Goal: Transaction & Acquisition: Purchase product/service

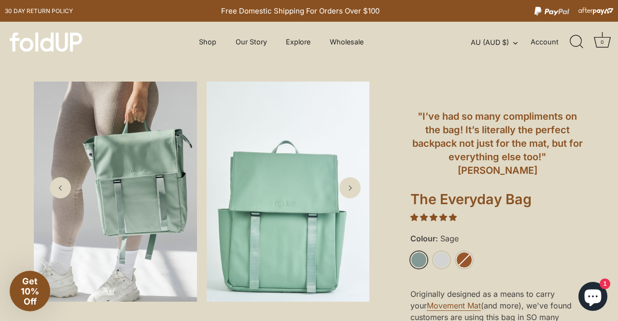
click at [596, 123] on div "Close dialog Sign up for 10% off your first order. PLUS exclusive offers, VIP l…" at bounding box center [309, 160] width 618 height 321
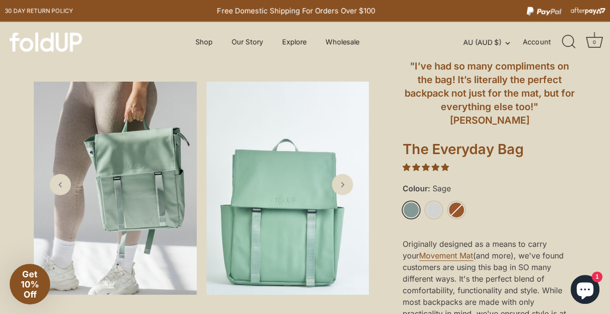
scroll to position [97, 0]
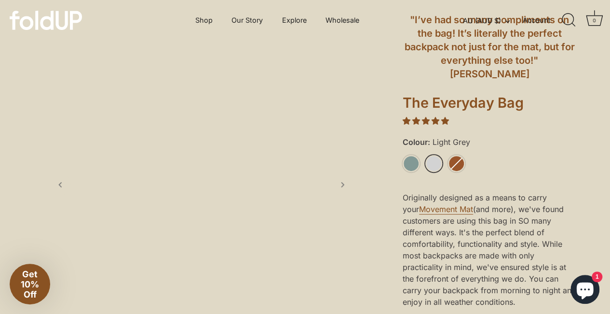
click at [437, 155] on link "Light Grey" at bounding box center [434, 163] width 17 height 17
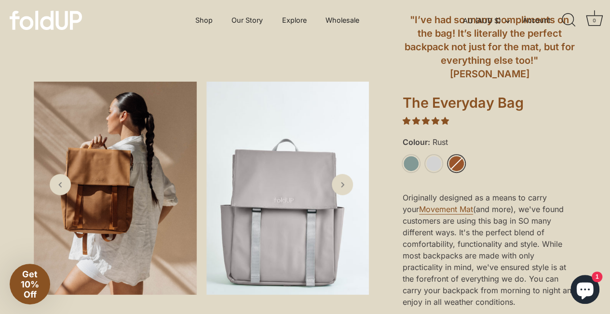
click at [462, 155] on link "Rust" at bounding box center [456, 163] width 17 height 17
click at [458, 155] on link "Rust" at bounding box center [456, 163] width 17 height 17
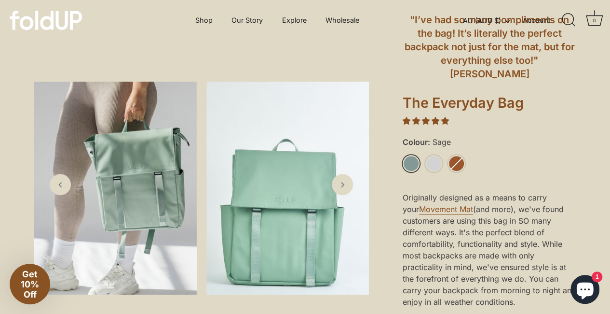
click at [408, 158] on li "Sage" at bounding box center [414, 164] width 23 height 18
click at [337, 189] on icon "Next slide" at bounding box center [342, 184] width 10 height 10
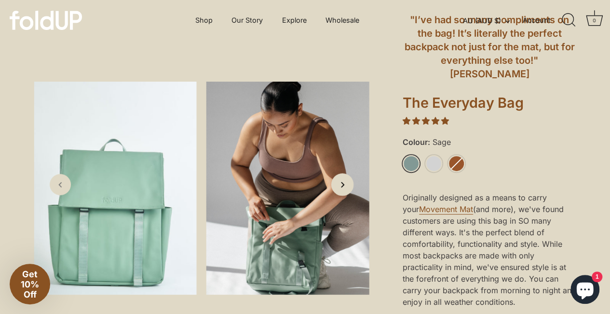
click at [338, 189] on icon "Next slide" at bounding box center [342, 184] width 10 height 10
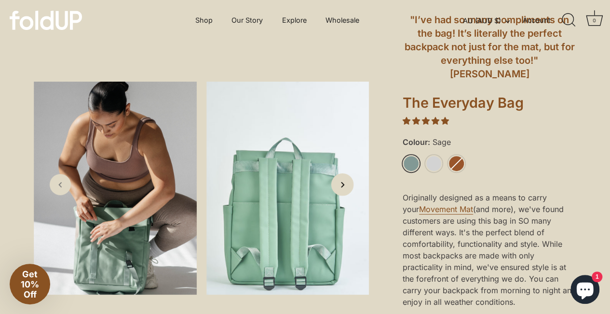
click at [338, 189] on icon "Next slide" at bounding box center [342, 184] width 10 height 10
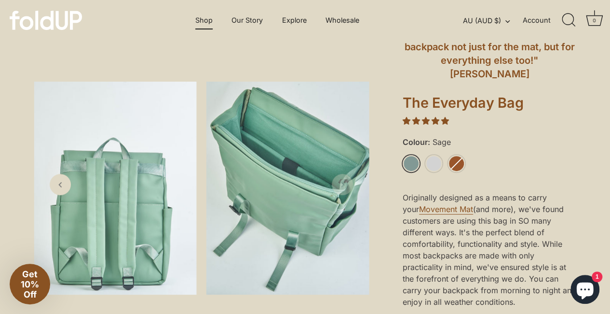
click at [194, 17] on link "Shop" at bounding box center [204, 20] width 34 height 18
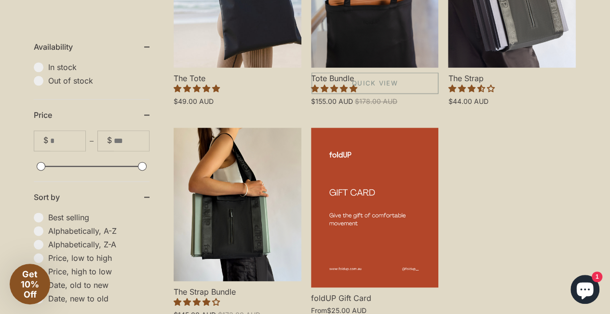
scroll to position [579, 0]
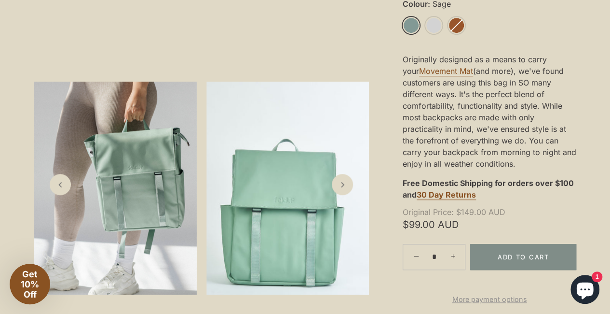
scroll to position [241, 0]
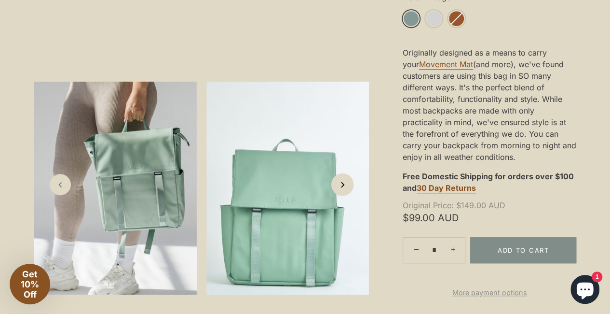
click at [335, 194] on link "Next slide" at bounding box center [342, 184] width 23 height 23
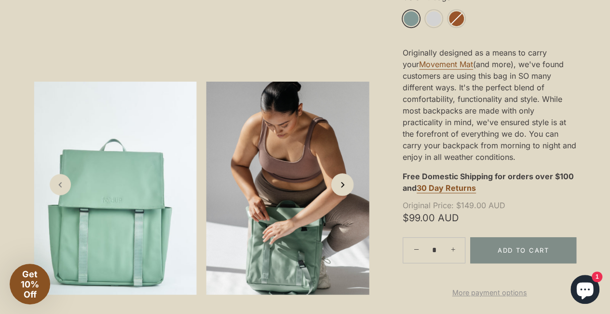
click at [338, 189] on icon "Next slide" at bounding box center [342, 184] width 10 height 10
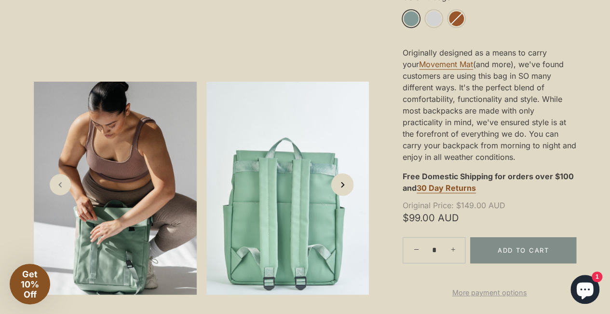
click at [342, 187] on polyline "Next slide" at bounding box center [343, 184] width 2 height 5
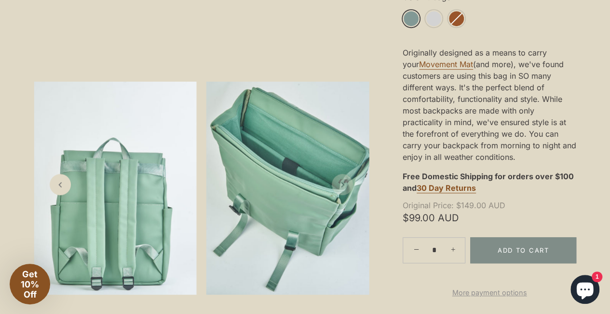
click at [343, 186] on polyline "Next slide" at bounding box center [343, 184] width 2 height 4
click at [344, 185] on icon "Next slide" at bounding box center [343, 185] width 10 height 10
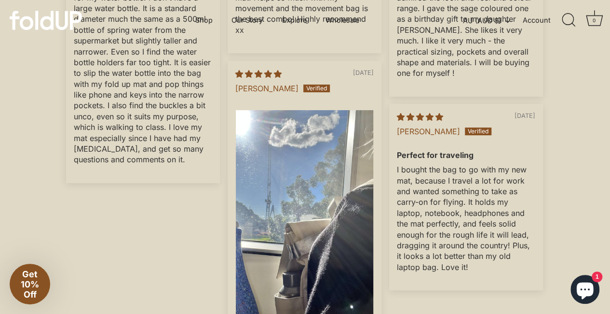
scroll to position [1785, 0]
